Goal: Information Seeking & Learning: Learn about a topic

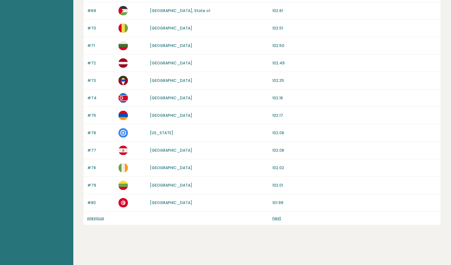
scroll to position [559, 0]
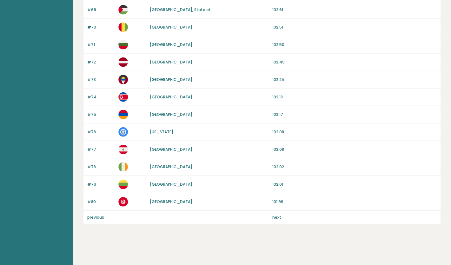
click at [276, 222] on div "previous next" at bounding box center [262, 217] width 357 height 13
click at [276, 221] on div "previous next" at bounding box center [262, 217] width 357 height 13
click at [276, 218] on link "next" at bounding box center [276, 217] width 9 height 5
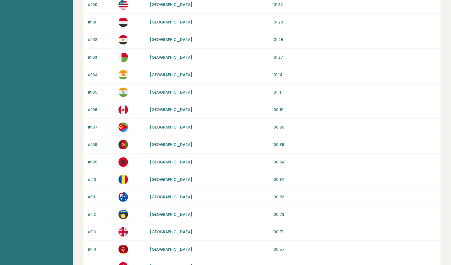
scroll to position [559, 0]
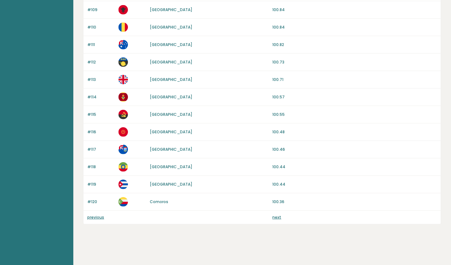
click at [277, 219] on link "next" at bounding box center [276, 217] width 9 height 5
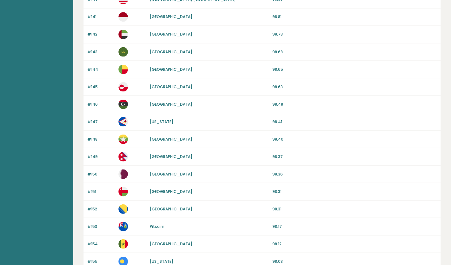
scroll to position [559, 0]
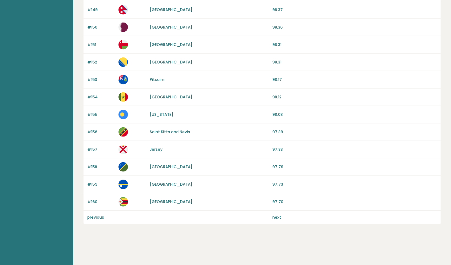
click at [277, 218] on link "next" at bounding box center [276, 217] width 9 height 5
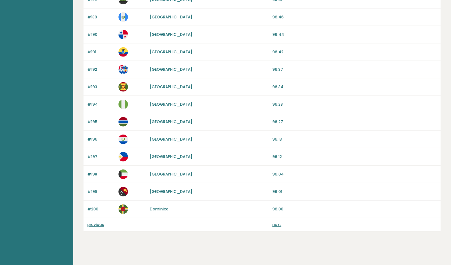
scroll to position [554, 0]
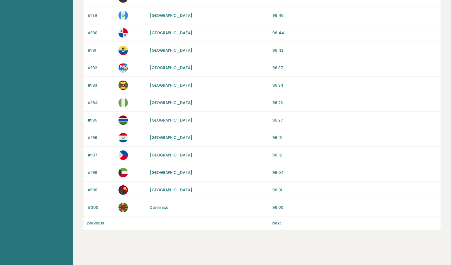
click at [277, 224] on link "next" at bounding box center [276, 222] width 9 height 5
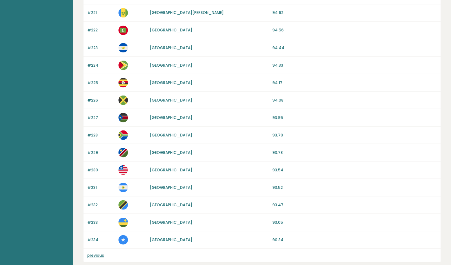
scroll to position [427, 0]
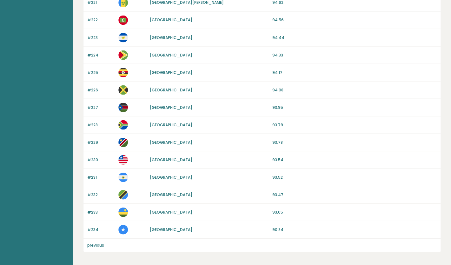
click at [90, 247] on link "previous" at bounding box center [95, 244] width 17 height 5
